Goal: Navigation & Orientation: Understand site structure

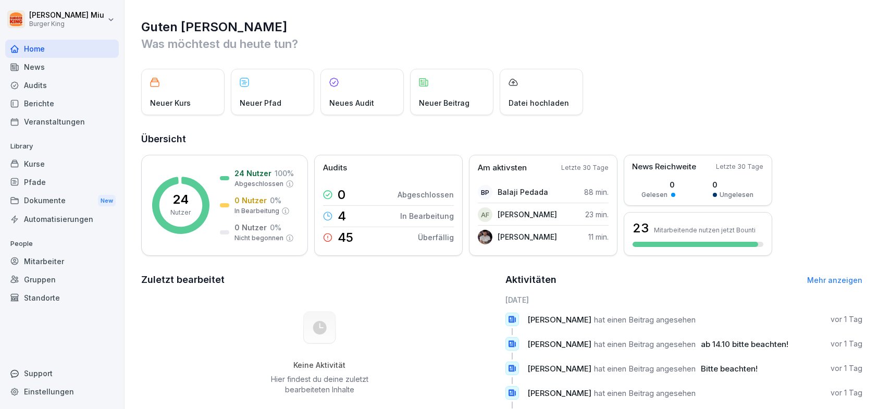
click at [59, 65] on div "News" at bounding box center [62, 67] width 114 height 18
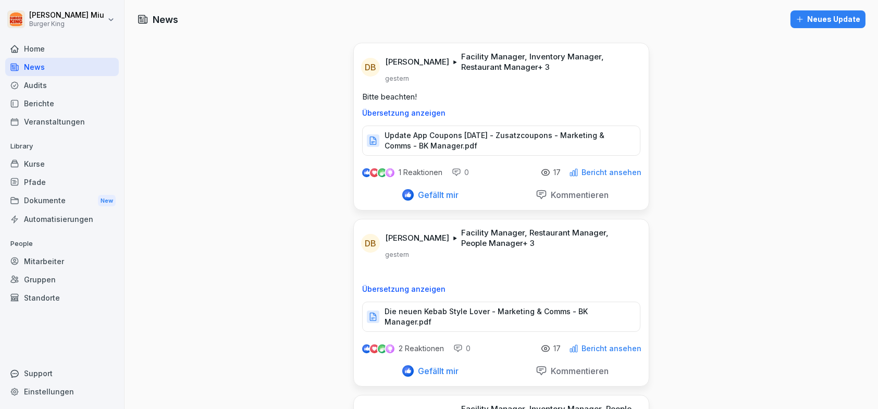
click at [33, 81] on div "Audits" at bounding box center [62, 85] width 114 height 18
